Goal: Information Seeking & Learning: Learn about a topic

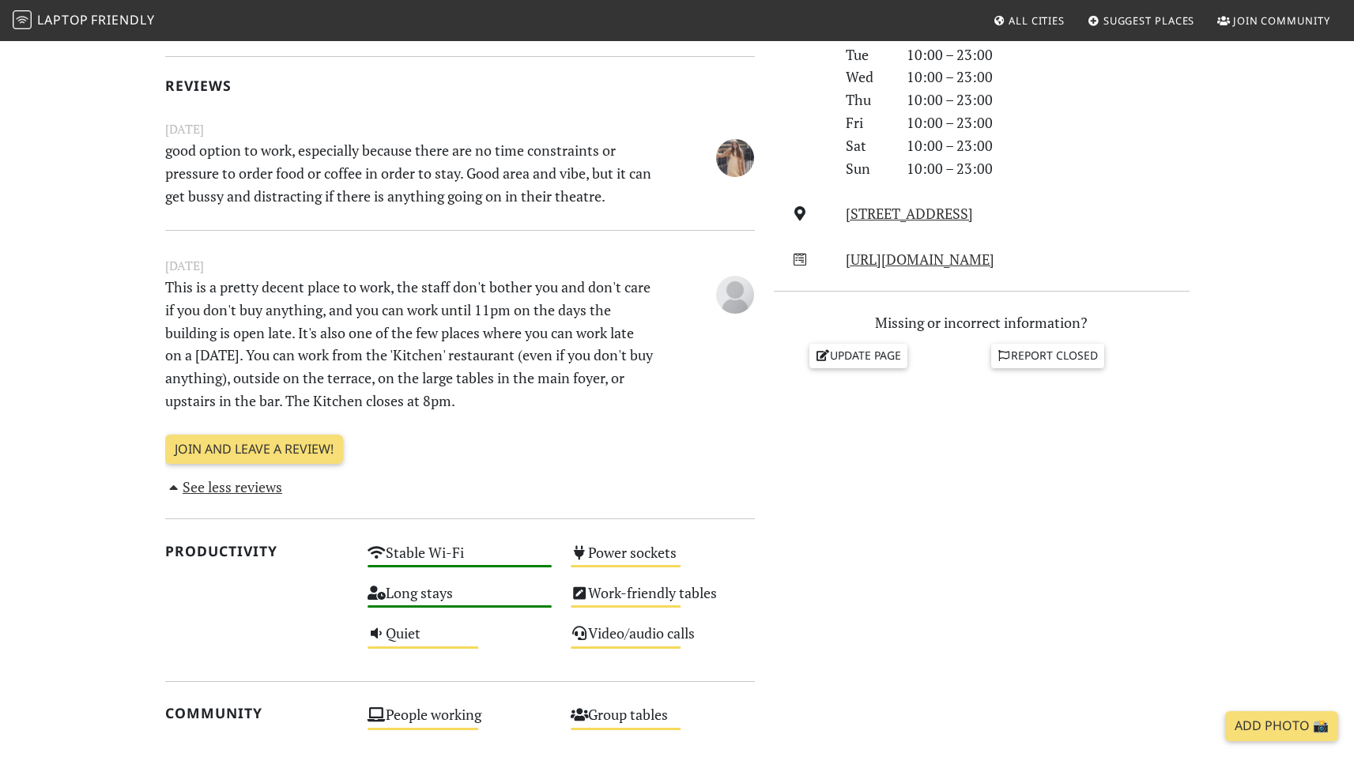
scroll to position [512, 0]
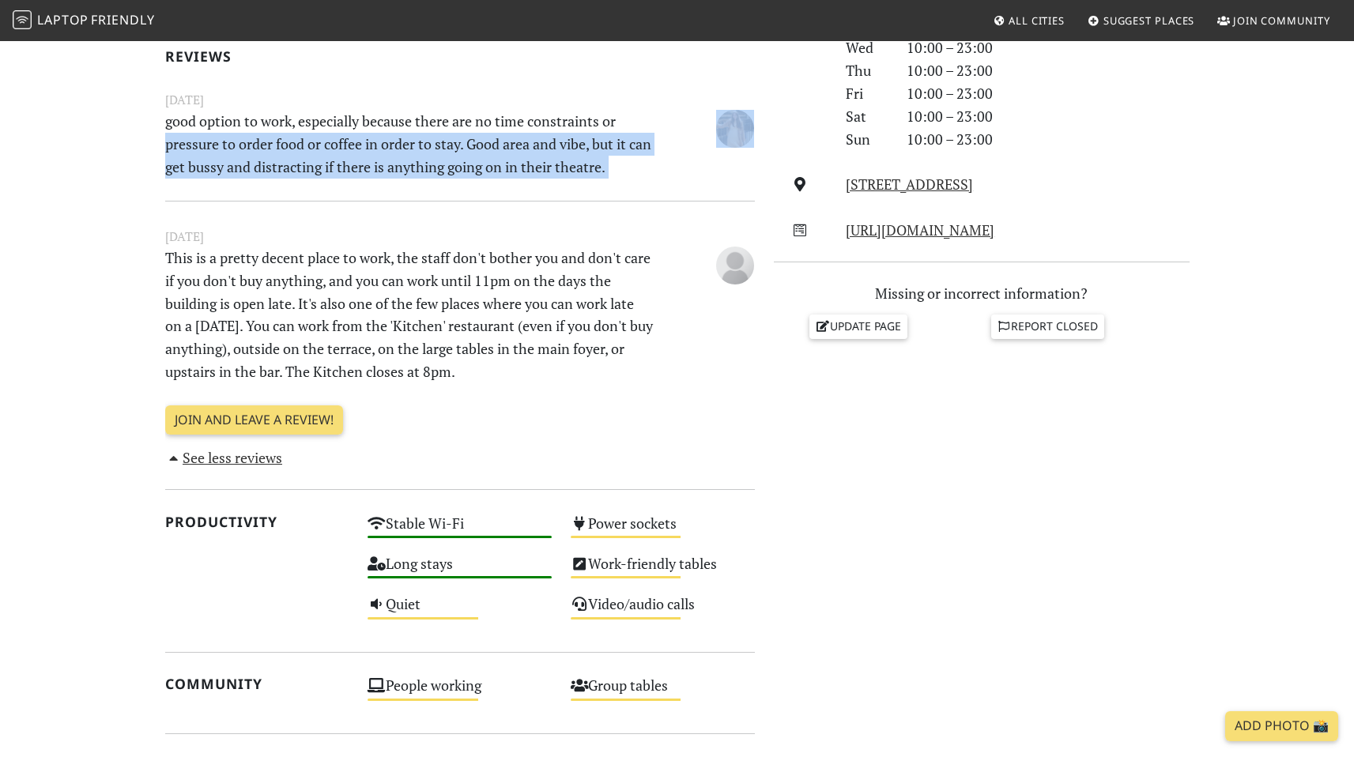
drag, startPoint x: 268, startPoint y: 188, endPoint x: 158, endPoint y: 140, distance: 120.0
click at [158, 141] on div "Today Visits: 8 Vibes: 0 📸 Been here Reviews November 26, 2023 good option to w…" at bounding box center [460, 477] width 609 height 1203
click at [158, 140] on div "Today Visits: 8 Vibes: 0 📸 Been here Reviews November 26, 2023 good option to w…" at bounding box center [460, 477] width 609 height 1203
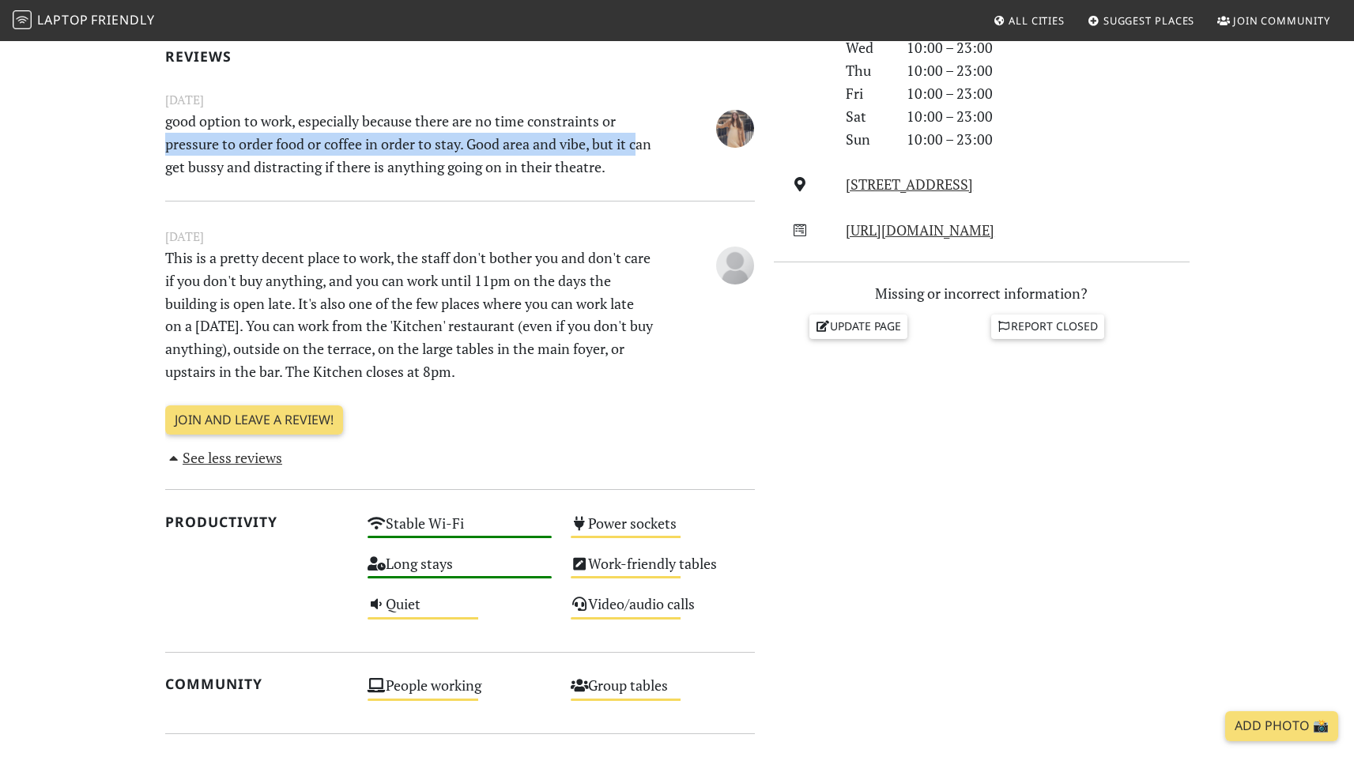
drag, startPoint x: 166, startPoint y: 133, endPoint x: 168, endPoint y: 175, distance: 42.0
click at [168, 175] on p "good option to work, especially because there are no time constraints or pressu…" at bounding box center [410, 144] width 508 height 68
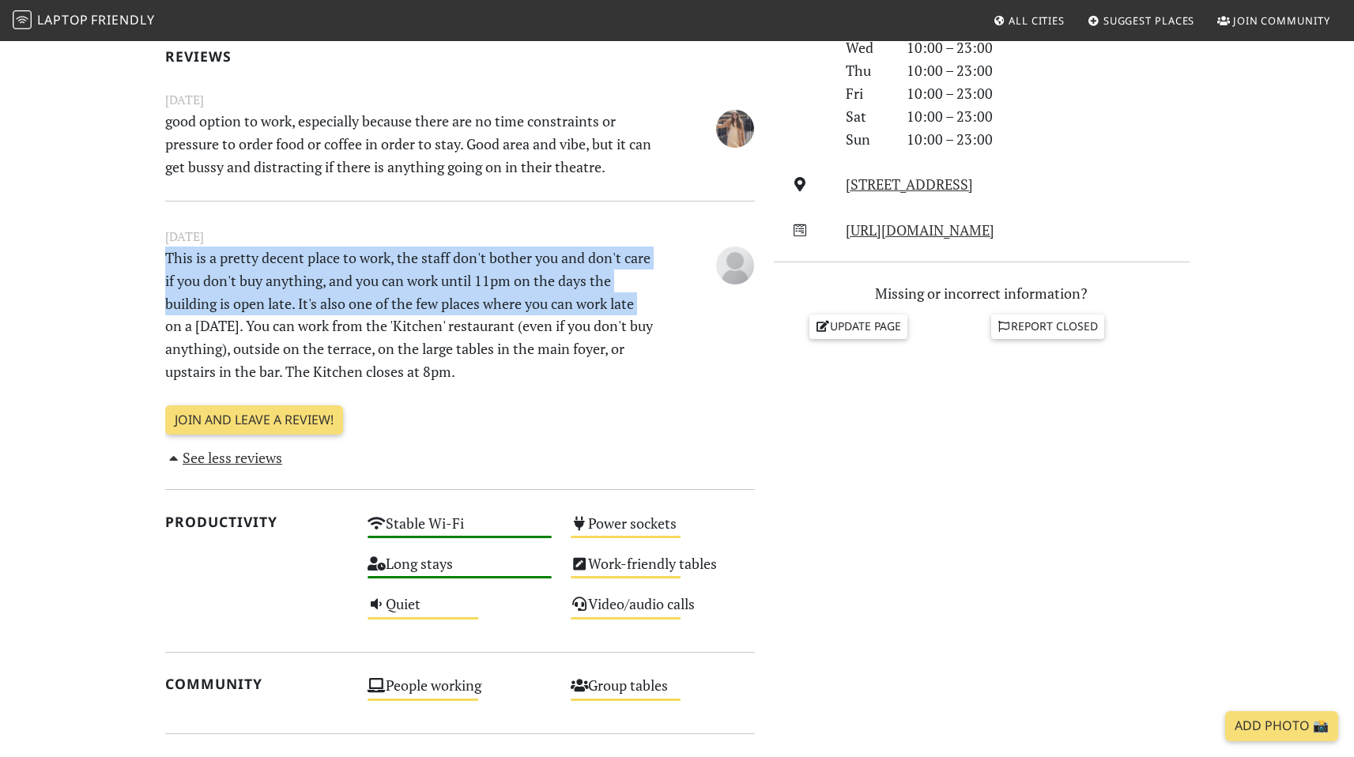
drag, startPoint x: 149, startPoint y: 267, endPoint x: 147, endPoint y: 331, distance: 64.1
click at [147, 331] on section "Today Visits: 8 Vibes: 0 📸 Been here Reviews November 26, 2023 good option to w…" at bounding box center [677, 509] width 1354 height 1305
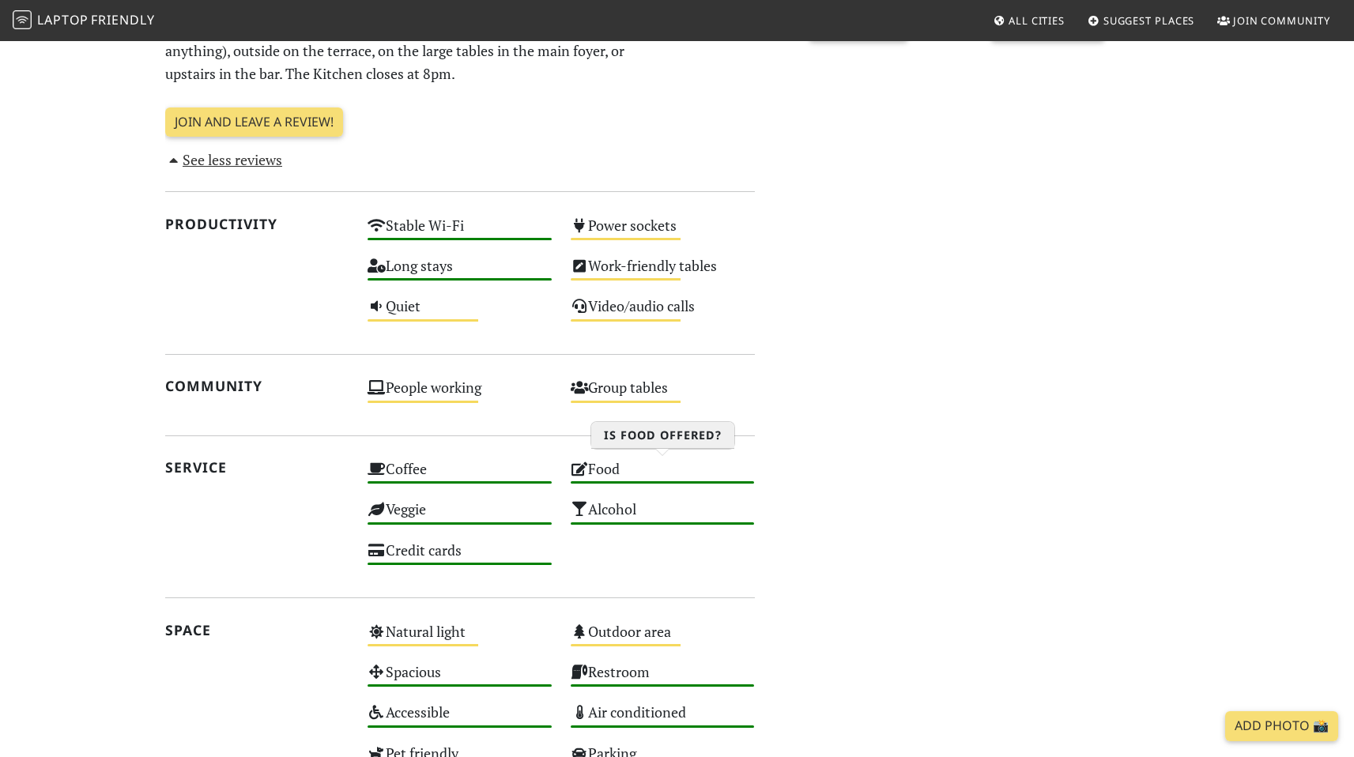
scroll to position [0, 0]
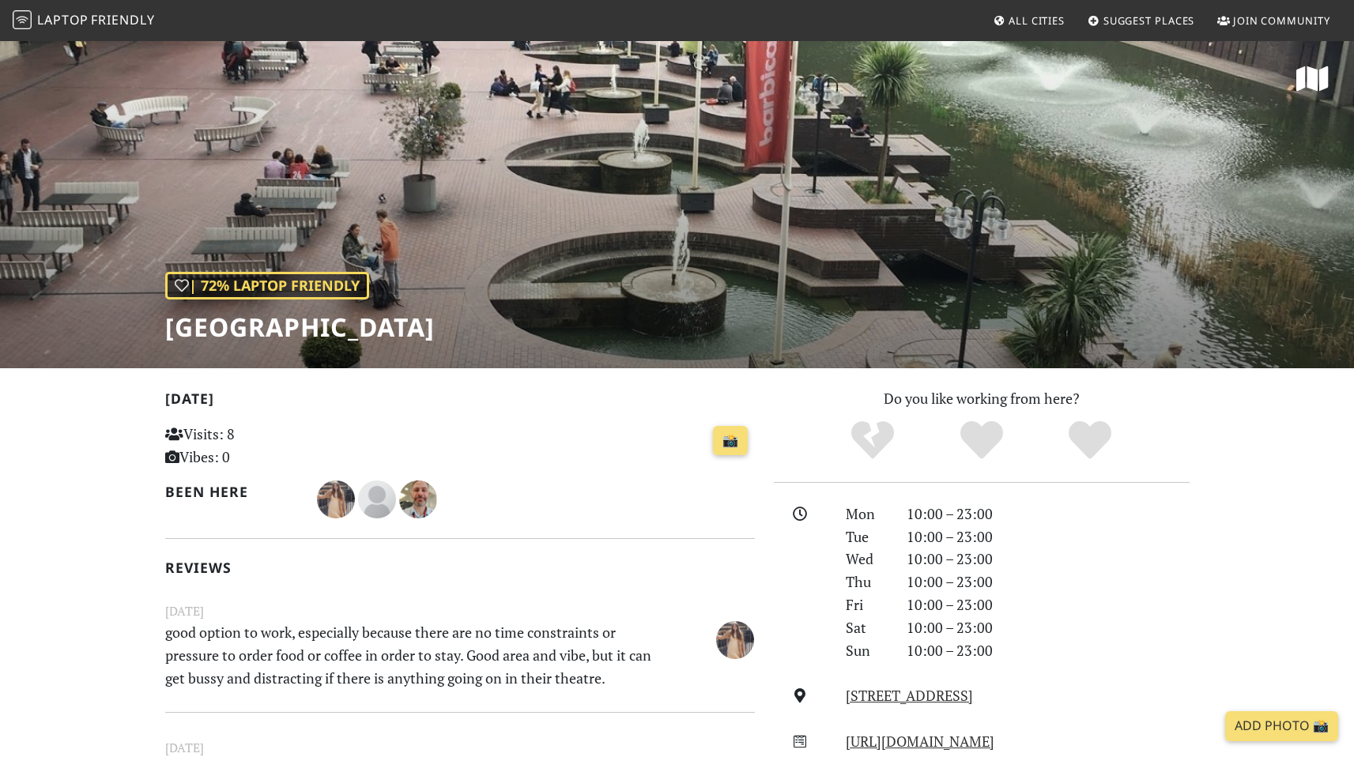
click at [106, 13] on span "Friendly" at bounding box center [122, 19] width 63 height 17
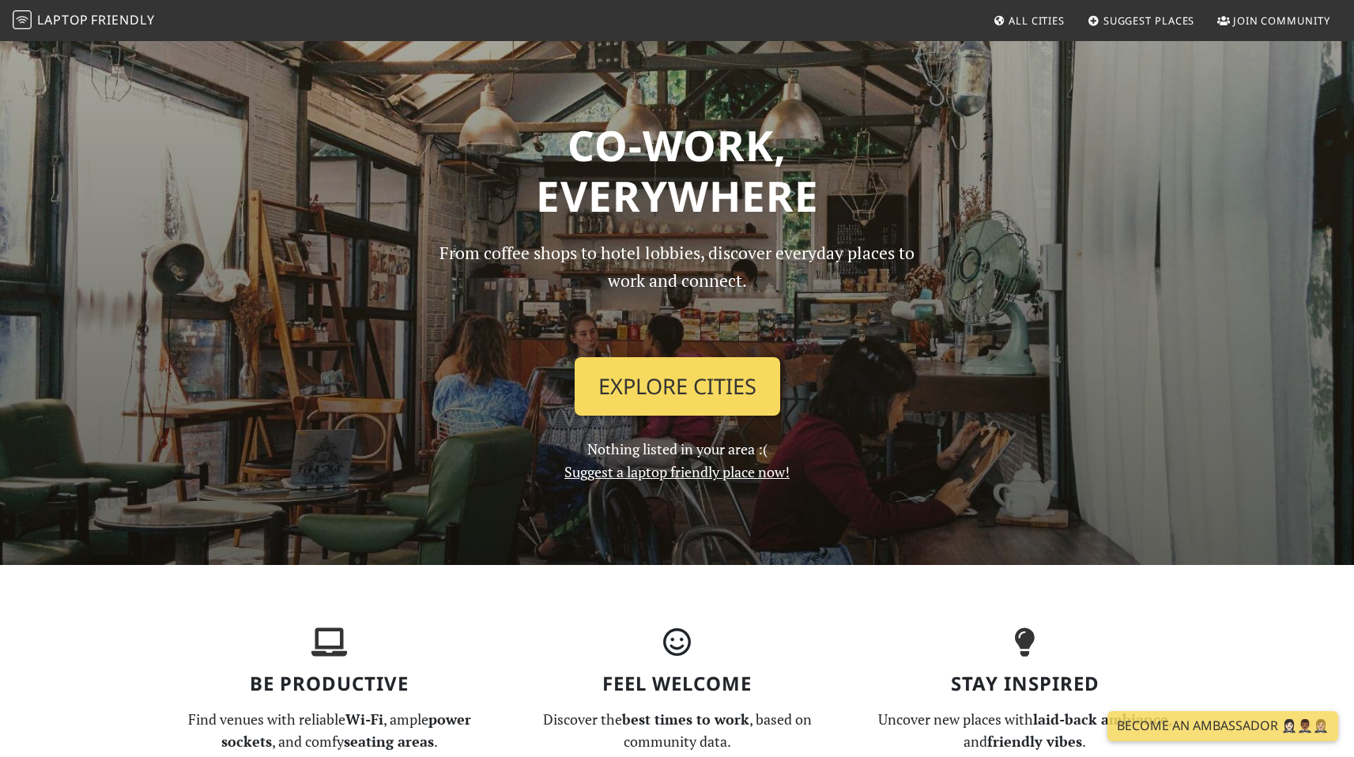
click at [678, 398] on link "Explore Cities" at bounding box center [678, 386] width 206 height 59
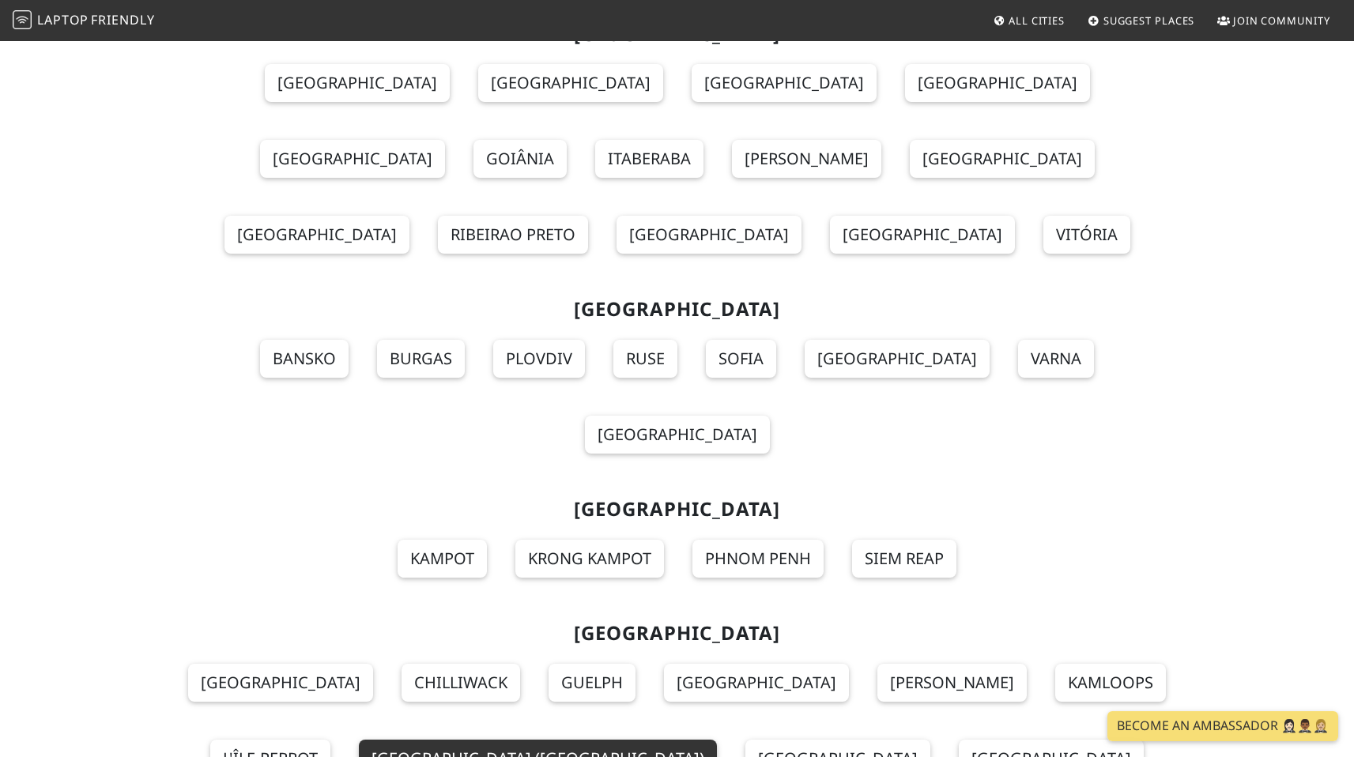
scroll to position [17053, 0]
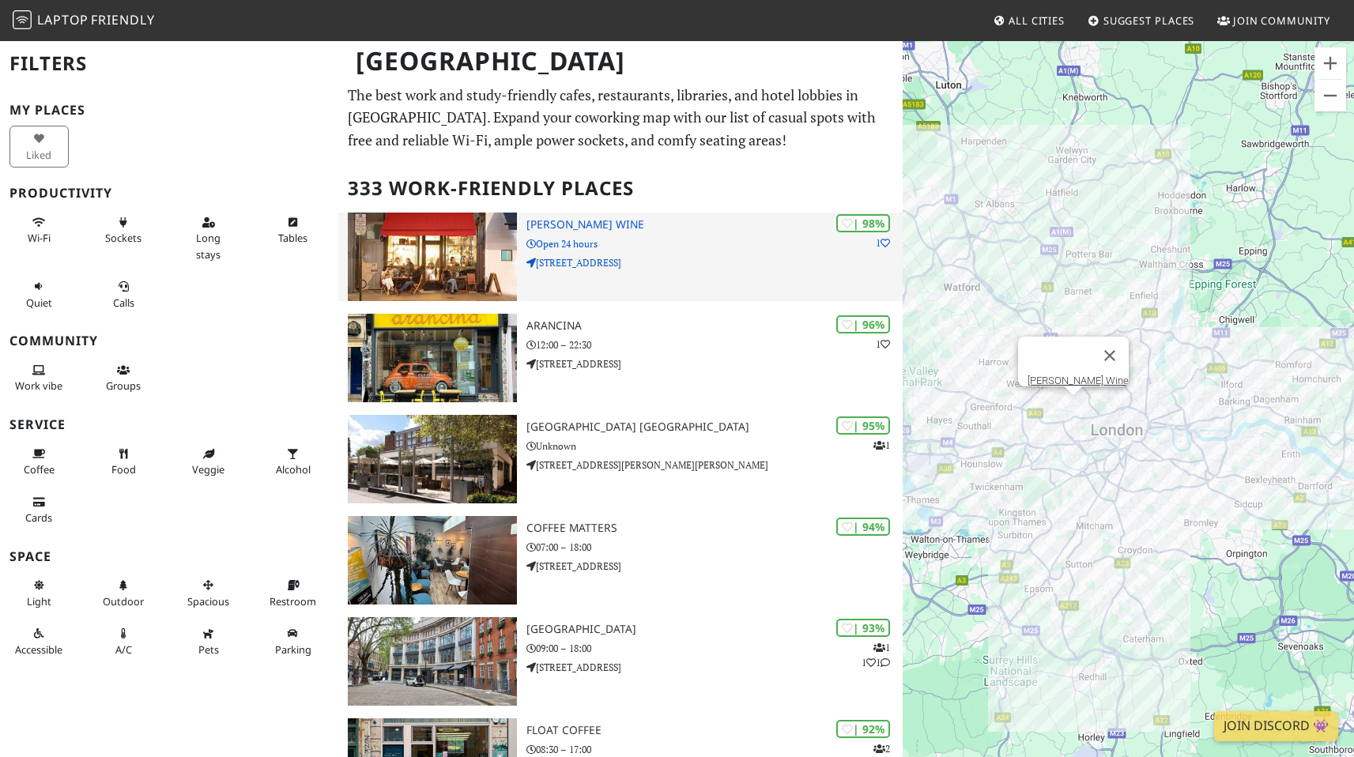
click at [715, 223] on h3 "[PERSON_NAME] Wine" at bounding box center [715, 224] width 376 height 13
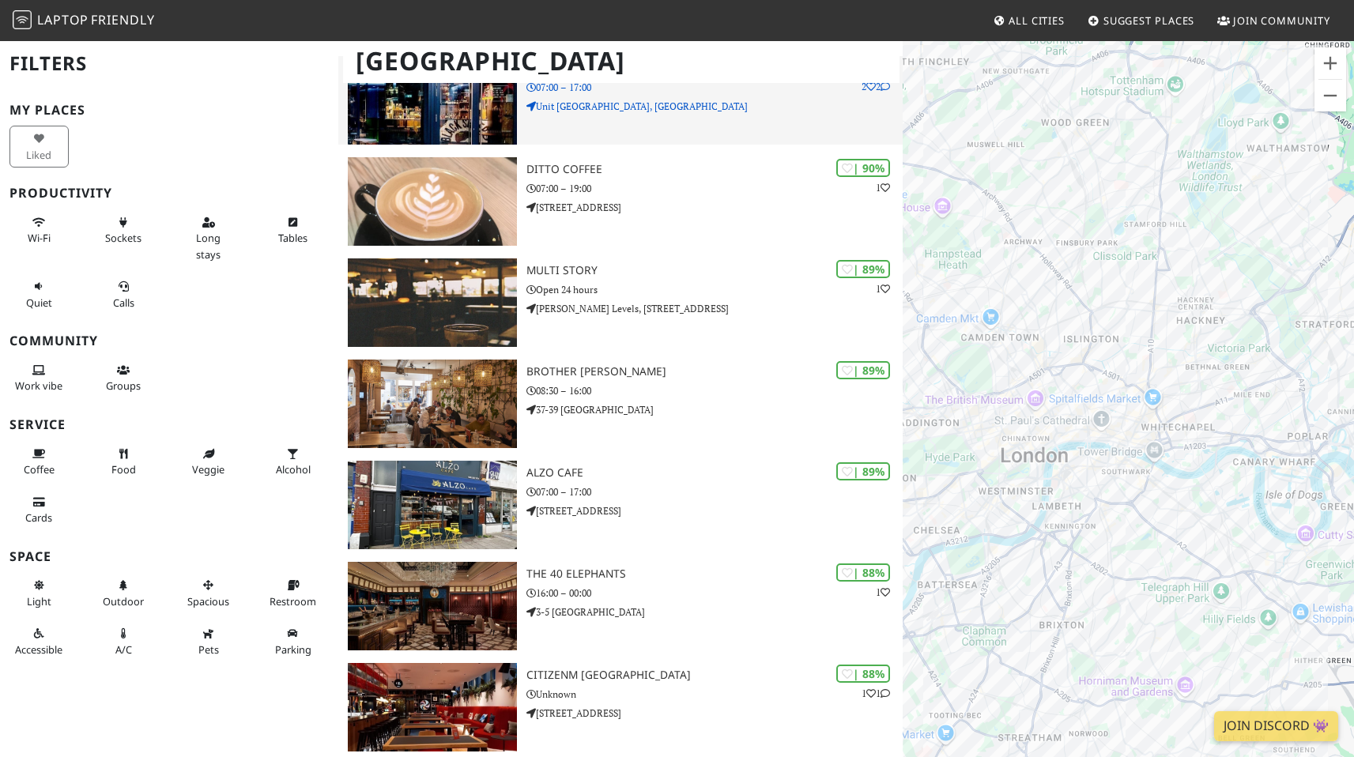
scroll to position [1069, 0]
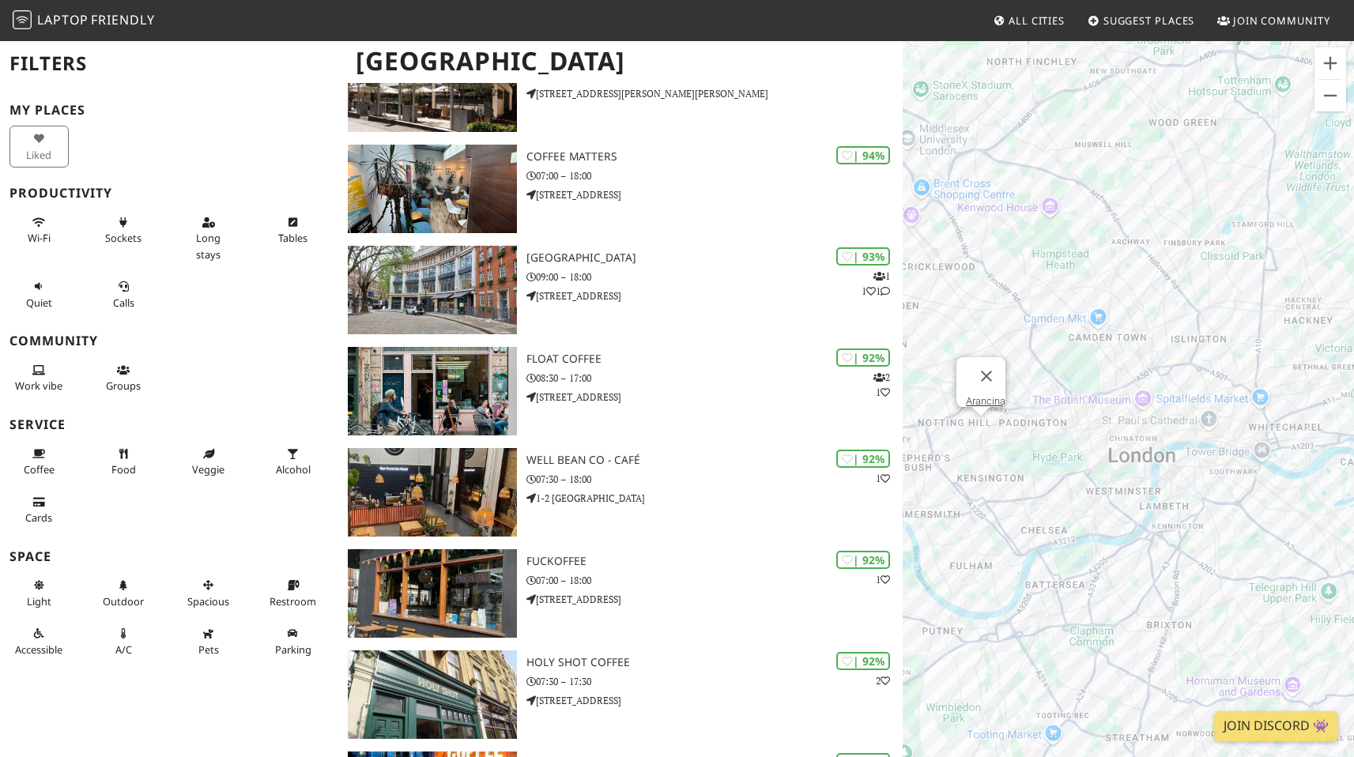
scroll to position [813, 0]
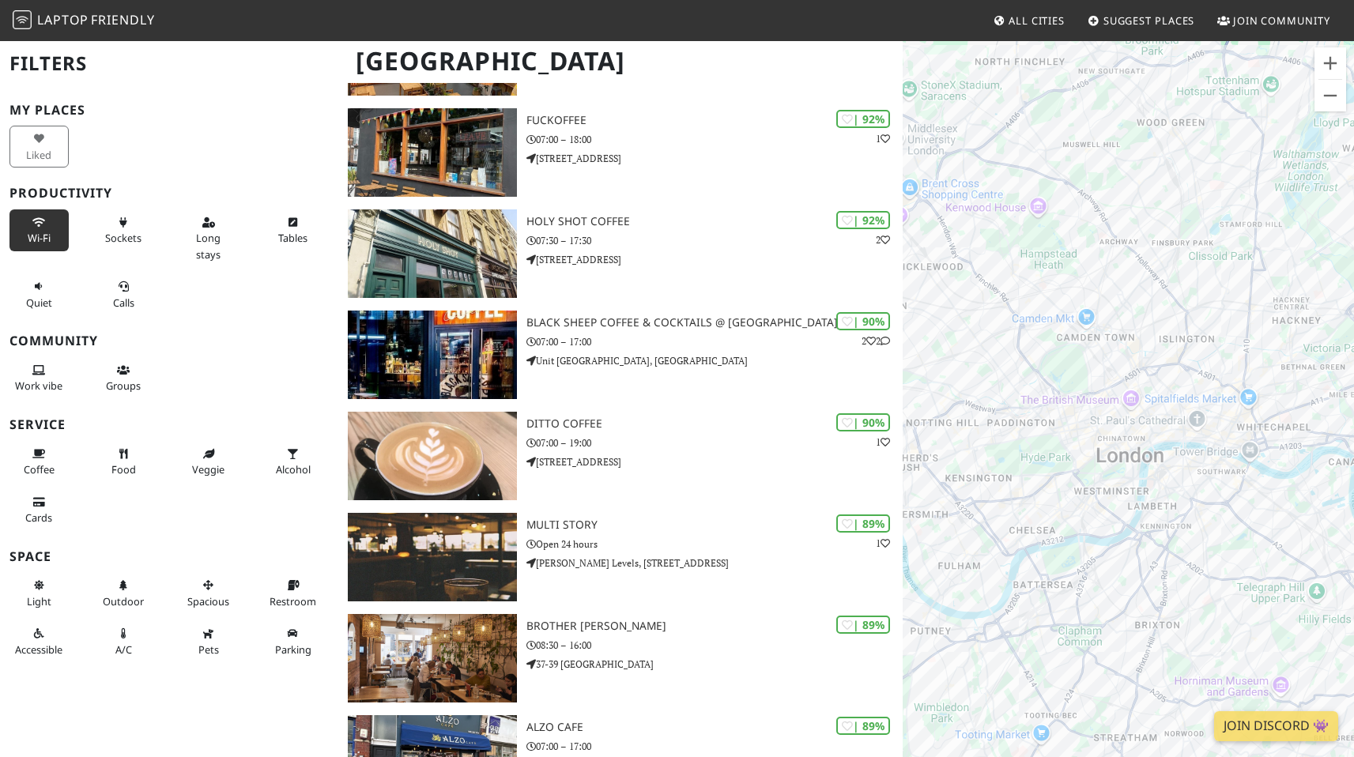
click at [54, 228] on button "Wi-Fi" at bounding box center [38, 231] width 59 height 42
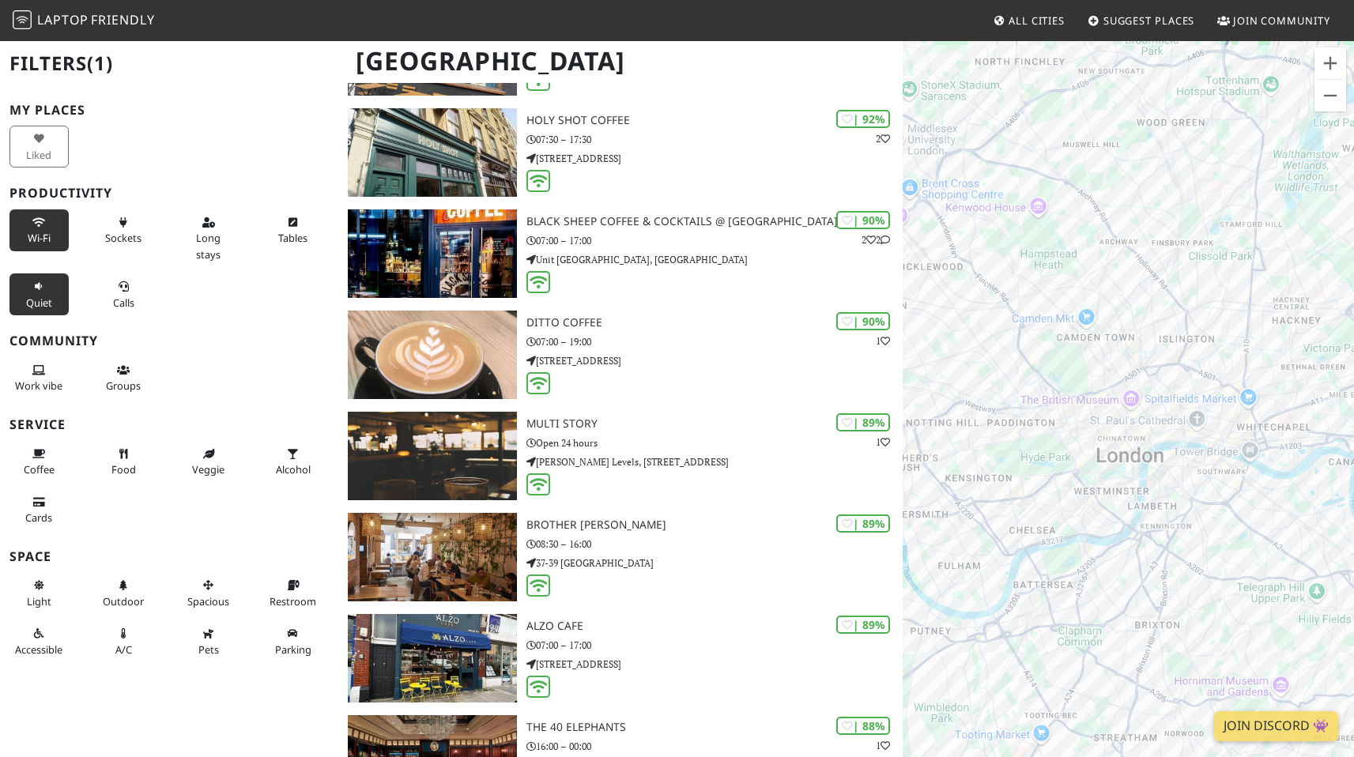
click at [40, 296] on span "Quiet" at bounding box center [39, 303] width 26 height 14
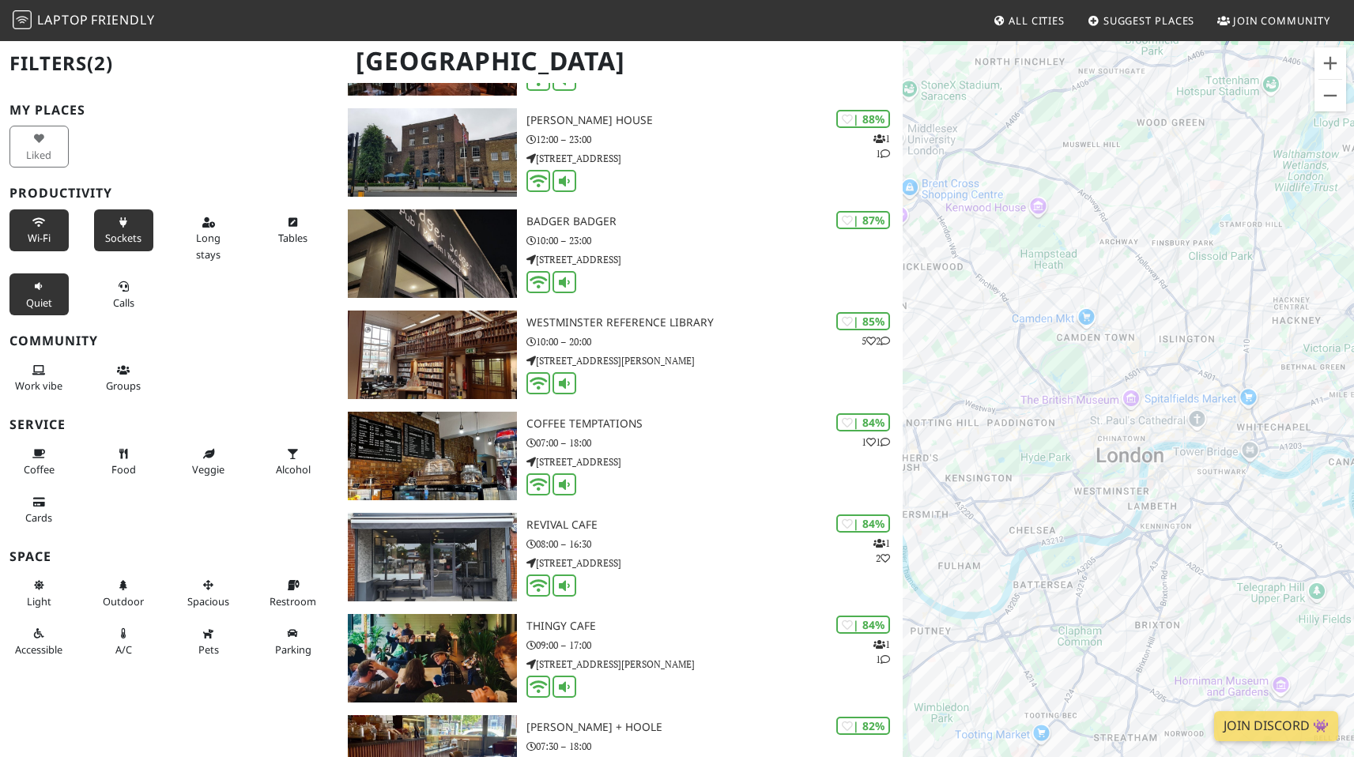
click at [122, 248] on button "Sockets" at bounding box center [123, 231] width 59 height 42
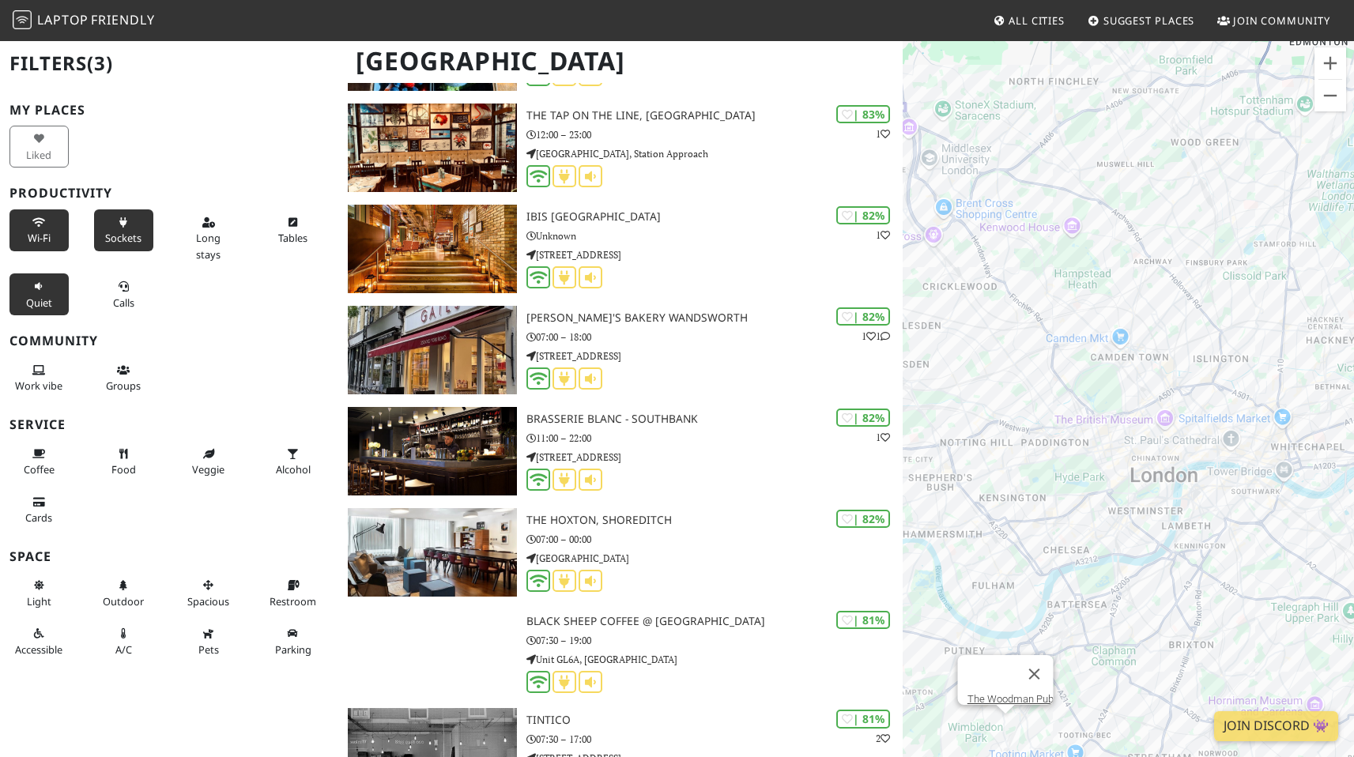
scroll to position [6908, 0]
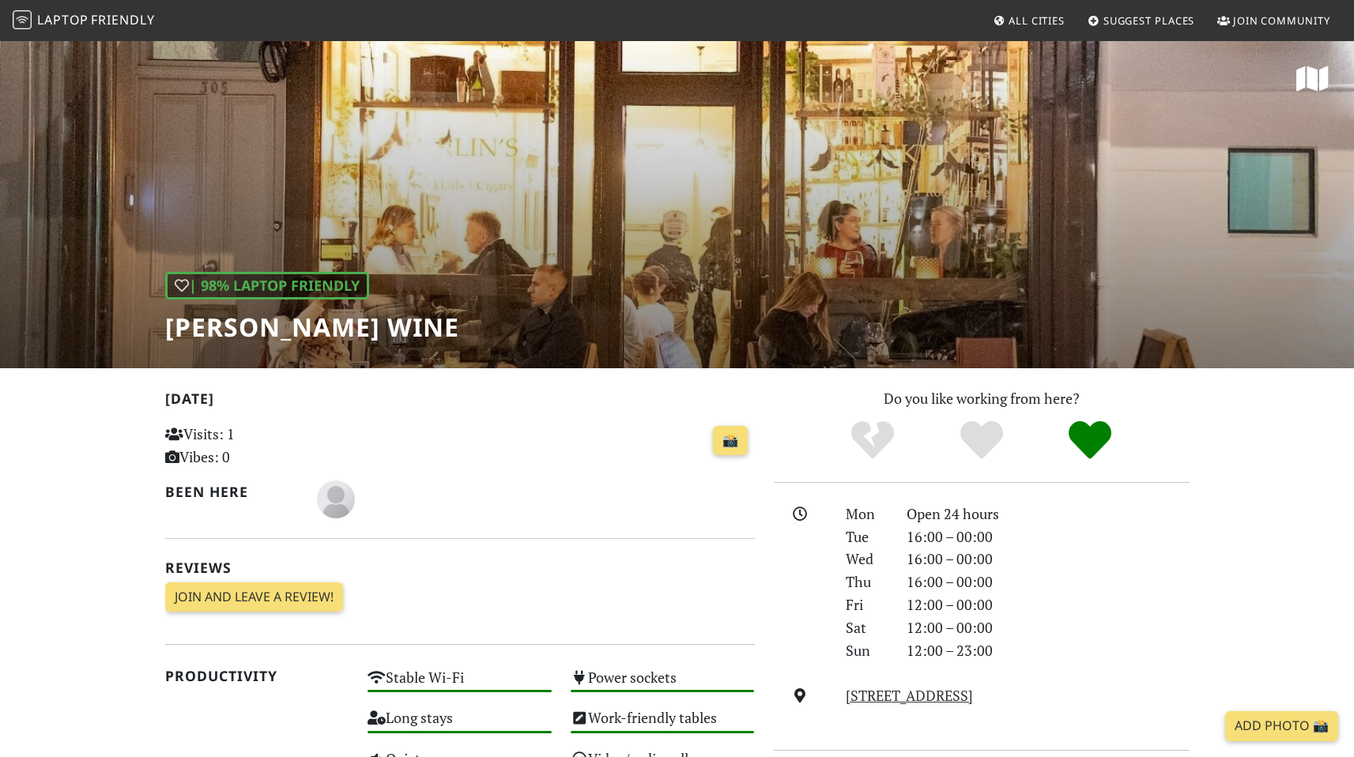
click at [76, 352] on div "| 98% Laptop Friendly [PERSON_NAME] Wine" at bounding box center [677, 204] width 1354 height 329
click at [415, 416] on div "[DATE] Visits: 1 Vibes: 0 📸 Been here Reviews Join and leave a review! Join and…" at bounding box center [460, 505] width 590 height 237
